Goal: Check status: Check status

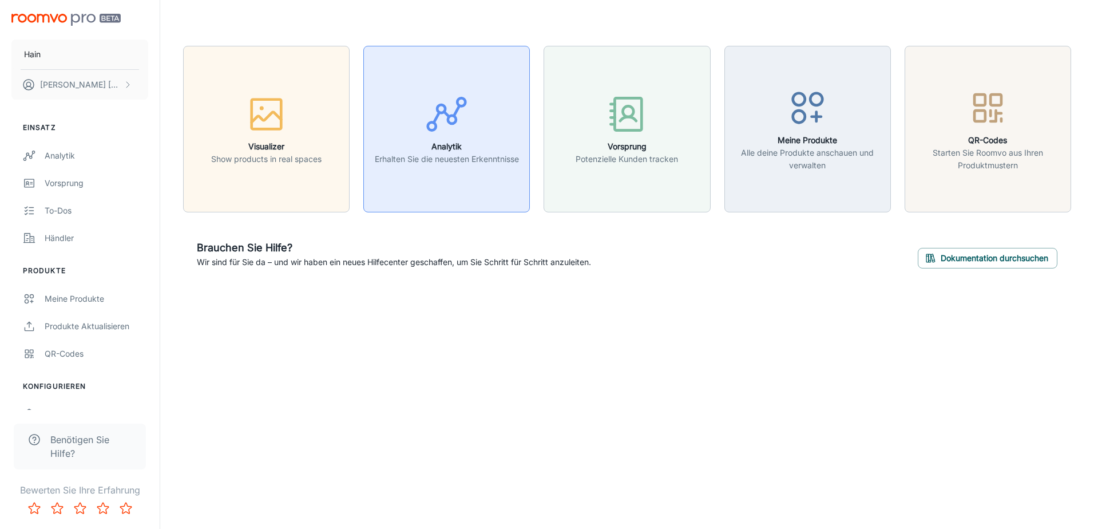
click at [446, 184] on button "Analytik Erhalten Sie die neuesten Erkenntnisse" at bounding box center [446, 129] width 167 height 167
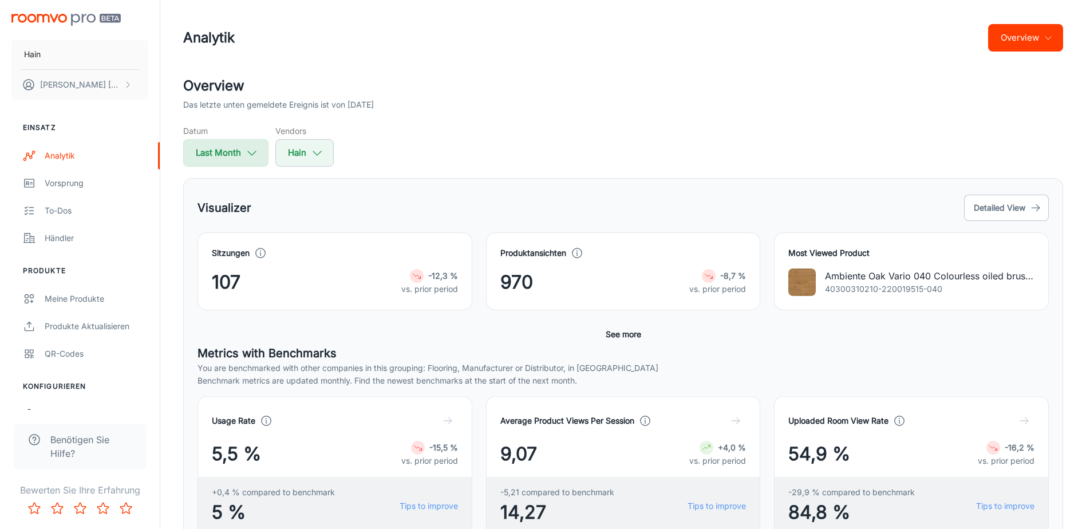
click at [251, 154] on polyline "button" at bounding box center [252, 153] width 8 height 4
select select "8"
select select "2025"
select select "8"
select select "2025"
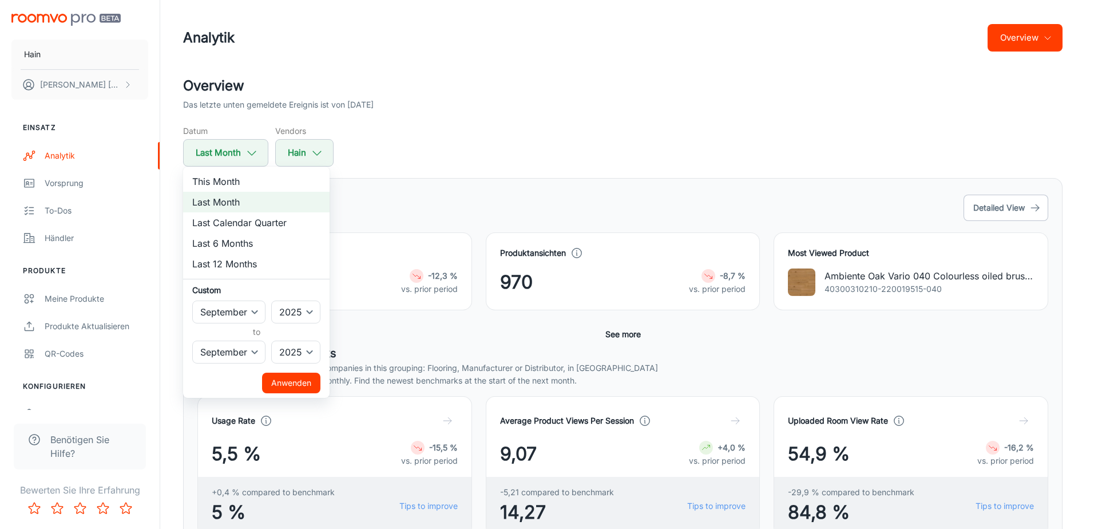
click at [225, 265] on li "Last 12 Months" at bounding box center [256, 264] width 146 height 21
select select "9"
select select "2024"
click at [291, 383] on button "Anwenden" at bounding box center [291, 383] width 58 height 21
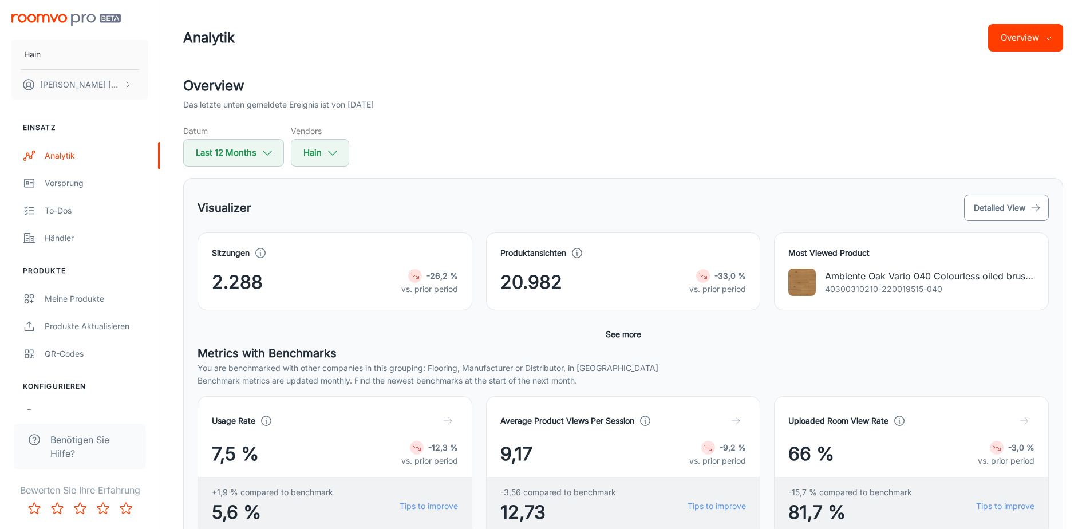
click at [1015, 207] on button "Detailed View" at bounding box center [1006, 208] width 85 height 26
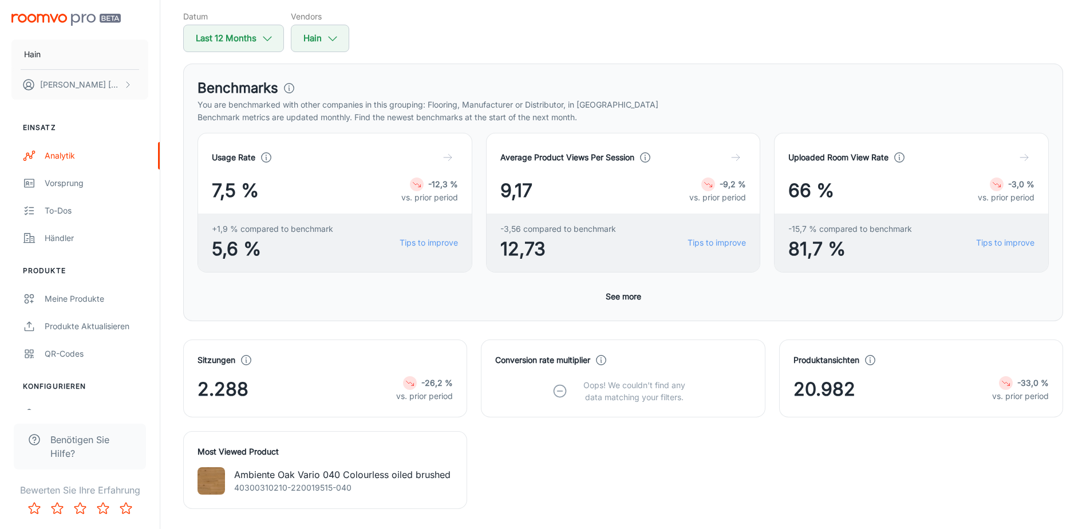
scroll to position [57, 0]
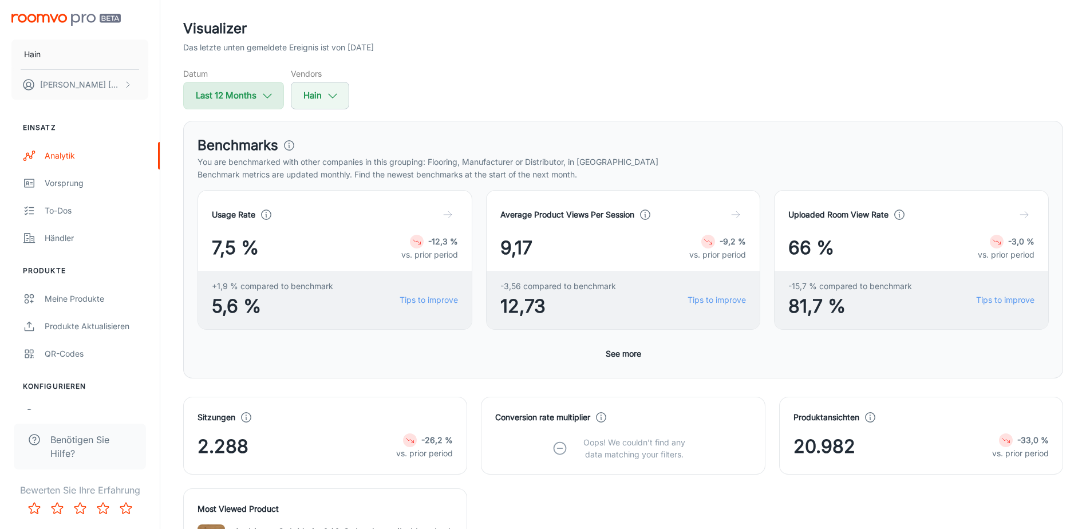
click at [264, 97] on icon "button" at bounding box center [267, 95] width 13 height 13
select select "9"
select select "2024"
select select "8"
select select "2025"
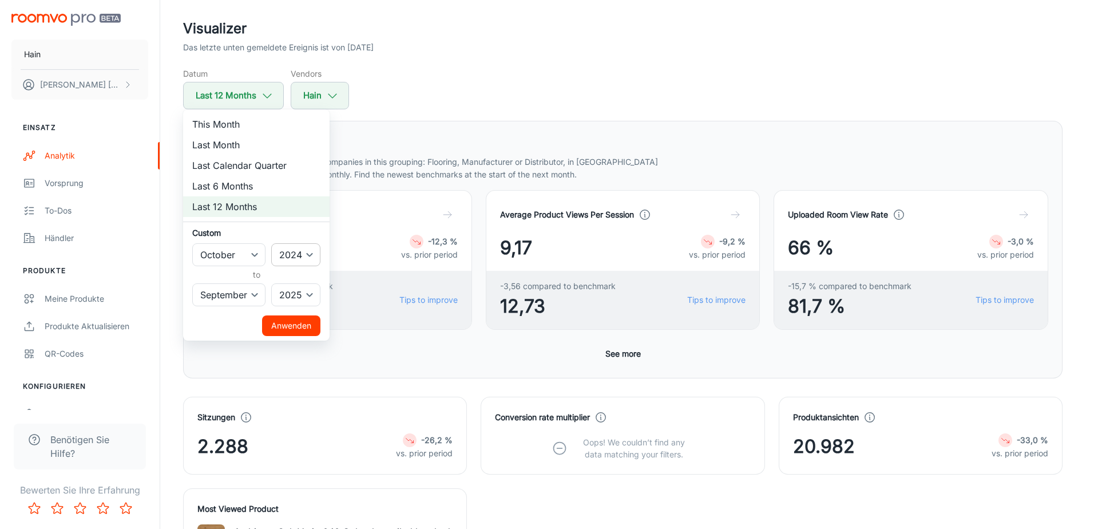
click at [314, 254] on select "2022 2023 2024 2025" at bounding box center [295, 254] width 49 height 23
select select "2023"
click at [272, 243] on select "2022 2023 2024 2025" at bounding box center [295, 254] width 49 height 23
click at [312, 296] on select "2022 2023 2024 2025" at bounding box center [295, 294] width 49 height 23
select select "2024"
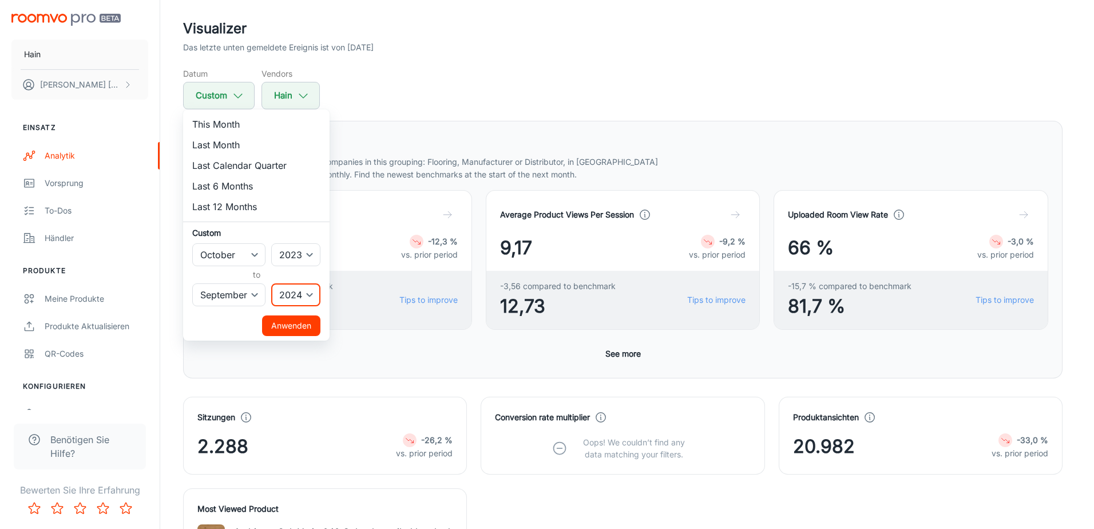
click at [272, 283] on select "2022 2023 2024 2025" at bounding box center [295, 294] width 49 height 23
click at [288, 328] on button "Anwenden" at bounding box center [291, 325] width 58 height 21
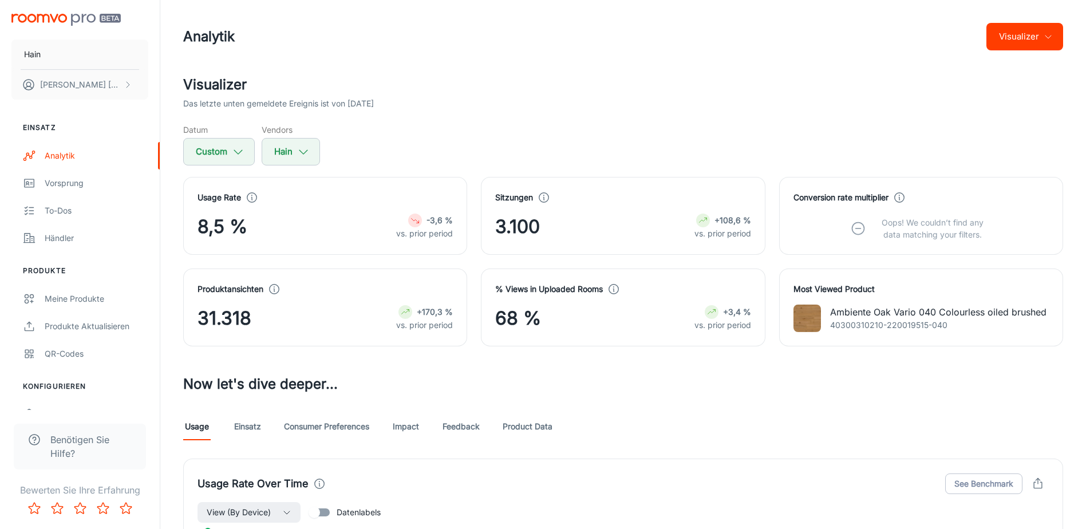
scroll to position [0, 0]
